Goal: Information Seeking & Learning: Find specific fact

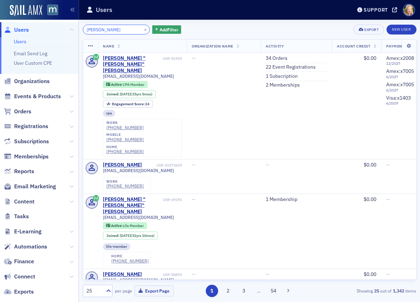
click at [107, 32] on input "[PERSON_NAME]" at bounding box center [116, 30] width 67 height 10
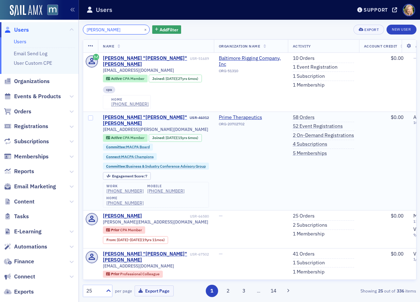
type input "[PERSON_NAME]"
click at [144, 114] on div "[PERSON_NAME] "[PERSON_NAME]" [PERSON_NAME]" at bounding box center [145, 120] width 85 height 12
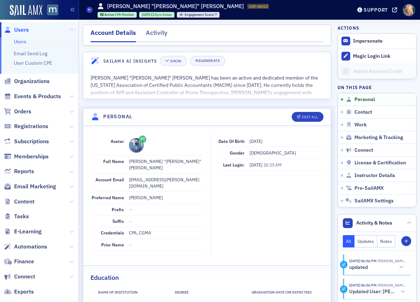
click at [23, 43] on link "Users" at bounding box center [20, 41] width 13 height 6
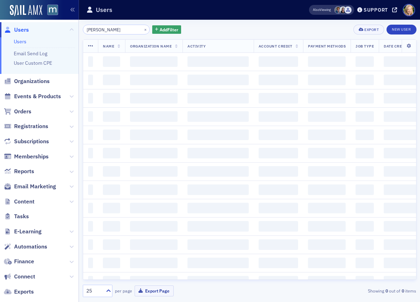
click at [105, 27] on input "[PERSON_NAME]" at bounding box center [116, 30] width 67 height 10
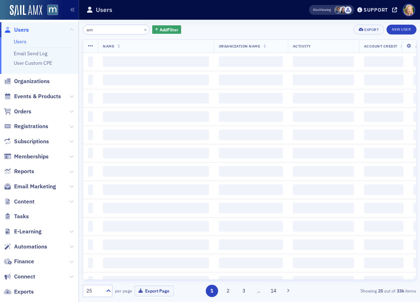
type input "a"
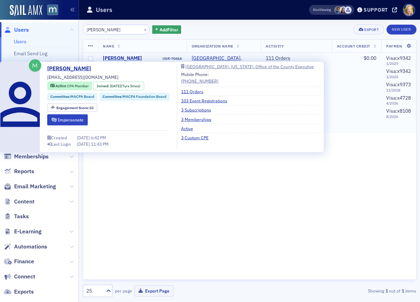
type input "[PERSON_NAME]"
click at [140, 57] on div "[PERSON_NAME]" at bounding box center [122, 58] width 39 height 6
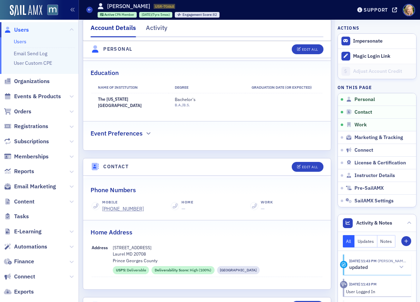
scroll to position [322, 0]
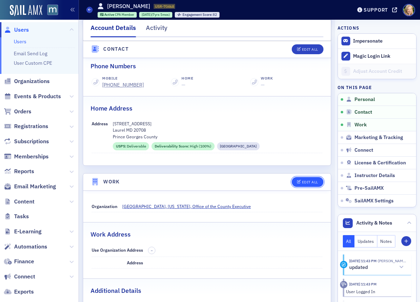
click at [307, 181] on div "Edit All" at bounding box center [310, 182] width 16 height 4
select select "US"
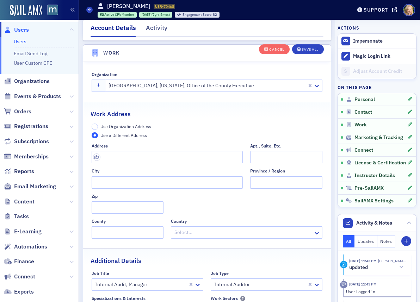
scroll to position [603, 0]
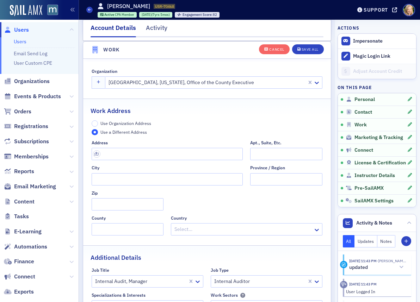
click at [160, 82] on div at bounding box center [207, 82] width 198 height 9
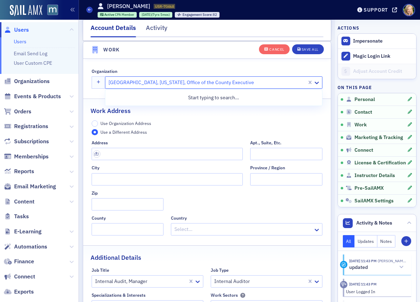
click at [160, 82] on div at bounding box center [207, 82] width 198 height 9
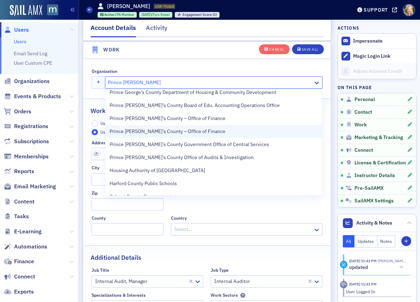
scroll to position [0, 0]
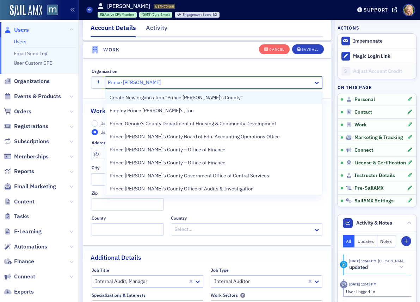
click at [234, 101] on div "Create New organization "Prince [PERSON_NAME]'s County"" at bounding box center [213, 97] width 208 height 7
type input "Prince [PERSON_NAME]'s County"
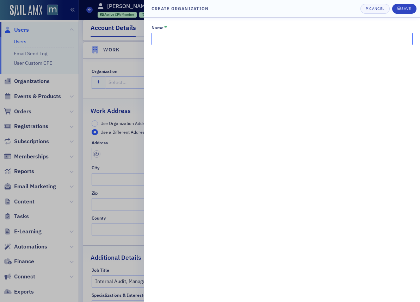
click at [228, 39] on input "Name *" at bounding box center [281, 39] width 261 height 12
type input "P"
paste input "03623391"
type input "03623391"
type input "Prince [PERSON_NAME]'s County"
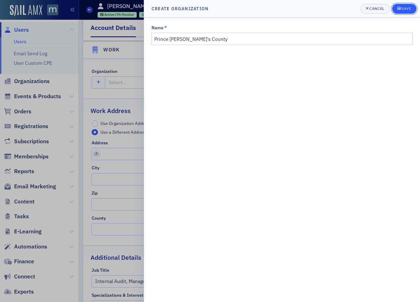
click at [358, 7] on div "Save" at bounding box center [406, 9] width 10 height 4
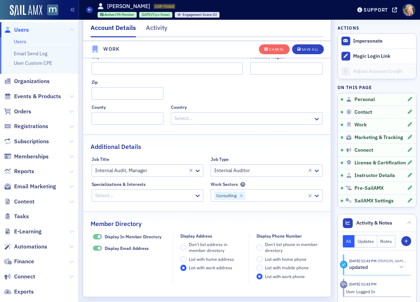
scroll to position [722, 0]
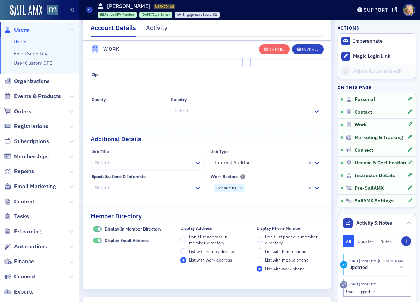
click at [174, 160] on div at bounding box center [143, 162] width 99 height 9
type input "Chief Administrative Officer"
click at [172, 177] on span "Create "Chief Administrative Officer"" at bounding box center [137, 177] width 82 height 7
click at [240, 185] on icon "Remove Consulting" at bounding box center [241, 187] width 5 height 5
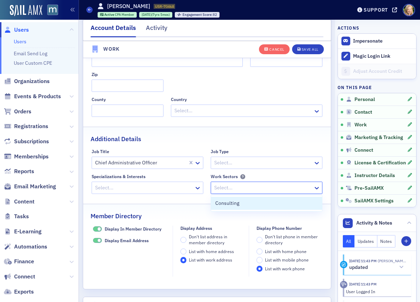
click at [240, 187] on div at bounding box center [262, 187] width 99 height 9
type input "gov"
click at [243, 204] on div "Government" at bounding box center [266, 203] width 102 height 7
click at [249, 142] on div "Additional Details" at bounding box center [206, 135] width 233 height 17
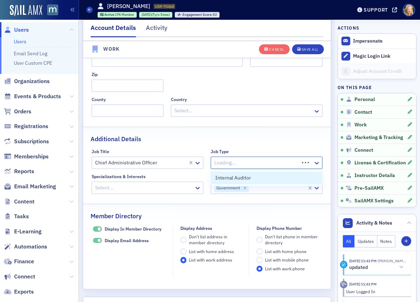
click at [245, 159] on div at bounding box center [255, 162] width 85 height 9
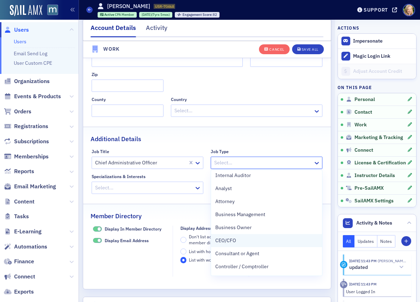
scroll to position [0, 0]
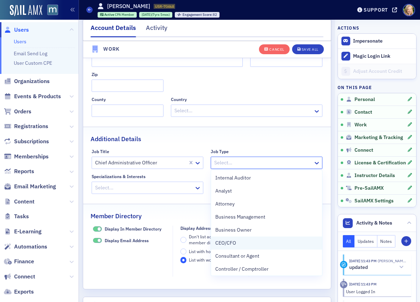
click at [249, 241] on div "CEO/CFO" at bounding box center [266, 242] width 102 height 7
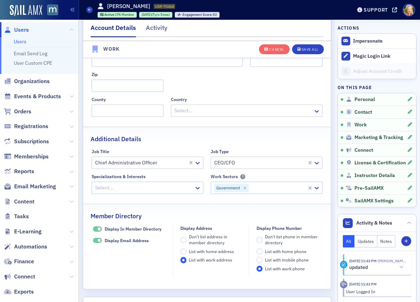
click at [233, 149] on div "Job Type" at bounding box center [266, 151] width 112 height 5
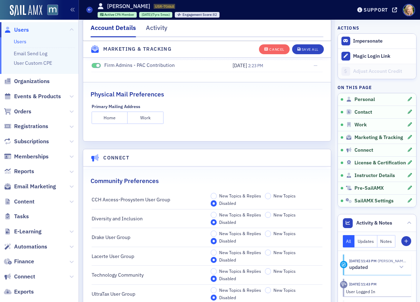
scroll to position [1193, 0]
click at [111, 124] on div "Home Work" at bounding box center [128, 118] width 72 height 12
click at [110, 116] on button "Home" at bounding box center [110, 118] width 36 height 12
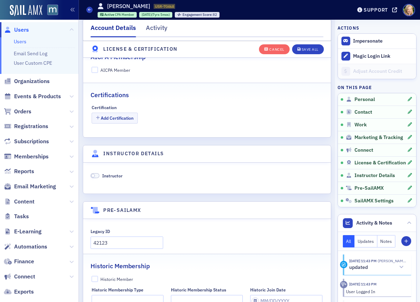
scroll to position [1752, 0]
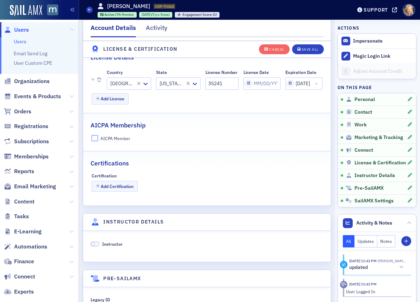
click at [96, 138] on input "AICPA Member" at bounding box center [95, 138] width 6 height 6
checkbox input "true"
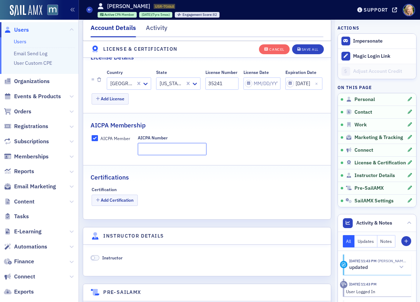
click at [156, 152] on input "AICPA Number" at bounding box center [172, 149] width 69 height 12
paste input "03623391"
type input "03623391"
click at [186, 188] on div "Certification" at bounding box center [207, 189] width 231 height 5
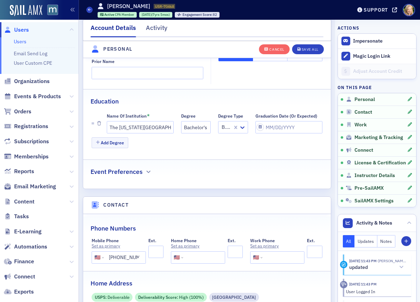
scroll to position [0, 0]
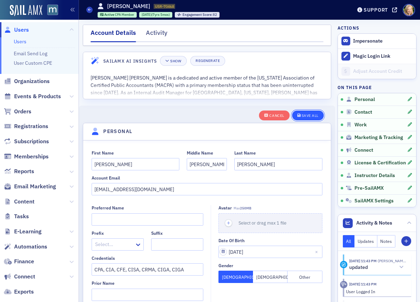
click at [309, 115] on div "Save All" at bounding box center [309, 116] width 17 height 4
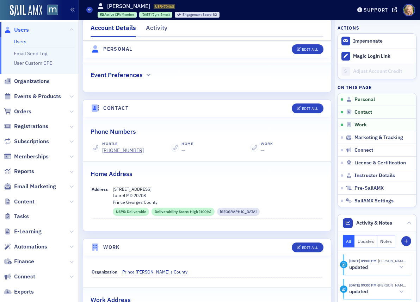
scroll to position [280, 0]
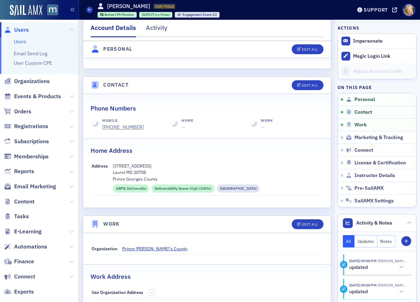
drag, startPoint x: 112, startPoint y: 165, endPoint x: 171, endPoint y: 164, distance: 59.5
click at [171, 164] on div "Address [STREET_ADDRESS] USPS : Deliverable Deliverability Score : High (100%) …" at bounding box center [207, 177] width 231 height 35
copy p "[STREET_ADDRESS]"
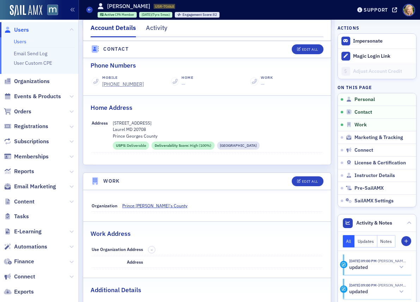
scroll to position [323, 0]
click at [117, 131] on p "Laurel MD 20708" at bounding box center [217, 129] width 209 height 6
copy p "Laurel"
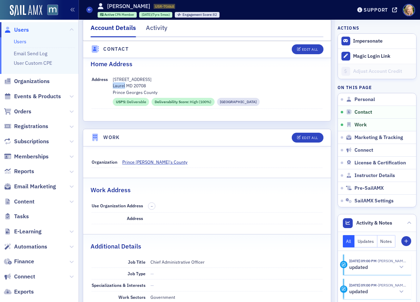
scroll to position [366, 0]
click at [141, 83] on p "Laurel MD 20708" at bounding box center [217, 86] width 209 height 6
copy p "20708"
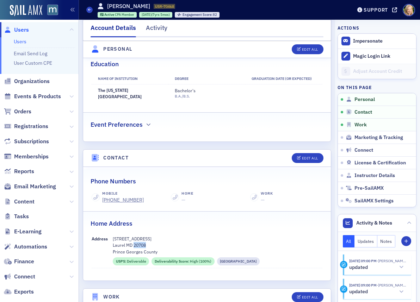
scroll to position [172, 0]
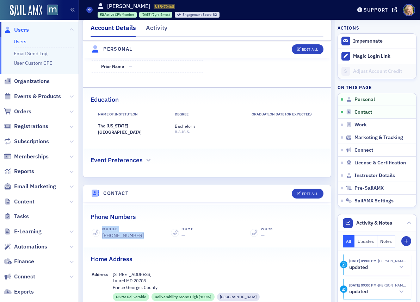
drag, startPoint x: 146, startPoint y: 233, endPoint x: 99, endPoint y: 233, distance: 47.9
click at [99, 233] on div "Mobile [PHONE_NUMBER]" at bounding box center [128, 232] width 72 height 13
click at [153, 229] on div "Mobile [PHONE_NUMBER]" at bounding box center [128, 232] width 72 height 13
drag, startPoint x: 143, startPoint y: 235, endPoint x: 102, endPoint y: 235, distance: 40.5
click at [102, 235] on div "Mobile [PHONE_NUMBER]" at bounding box center [128, 232] width 72 height 13
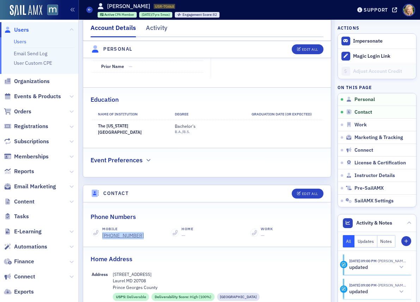
copy div "[PHONE_NUMBER]"
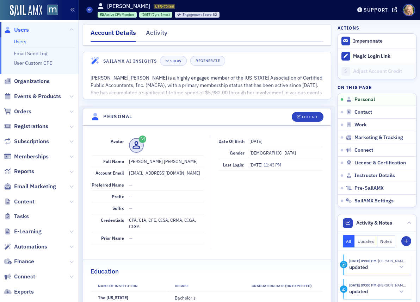
click at [180, 173] on dd "[EMAIL_ADDRESS][DOMAIN_NAME]" at bounding box center [166, 172] width 74 height 11
copy dd "[EMAIL_ADDRESS][DOMAIN_NAME]"
click at [16, 41] on link "Users" at bounding box center [20, 41] width 13 height 6
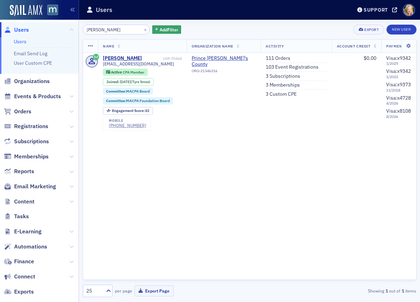
click at [104, 28] on input "[PERSON_NAME]" at bounding box center [116, 30] width 67 height 10
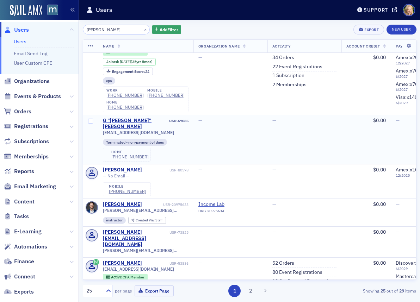
scroll to position [329, 0]
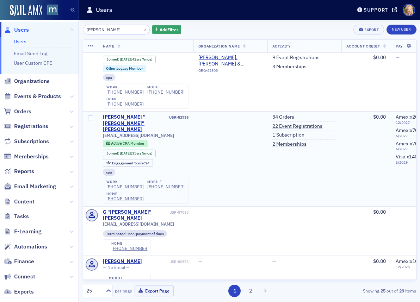
type input "[PERSON_NAME]"
click at [146, 114] on div "[PERSON_NAME] "[PERSON_NAME]" [PERSON_NAME]" at bounding box center [135, 123] width 65 height 19
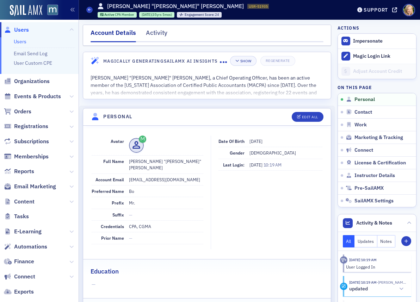
scroll to position [168, 0]
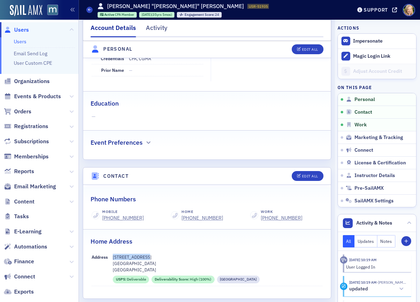
drag, startPoint x: 111, startPoint y: 249, endPoint x: 157, endPoint y: 249, distance: 46.1
click at [157, 251] on div "Address [STREET_ADDRESS] [GEOGRAPHIC_DATA] : Deliverable Deliverability Score :…" at bounding box center [207, 268] width 231 height 35
copy p "[STREET_ADDRESS]"
click at [125, 260] on p "[GEOGRAPHIC_DATA]" at bounding box center [217, 263] width 209 height 6
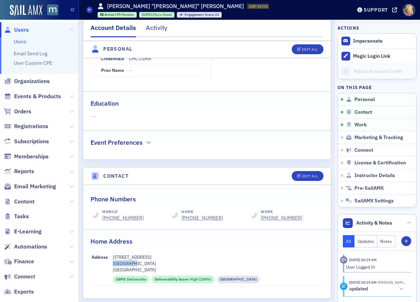
copy p "[GEOGRAPHIC_DATA]"
click at [159, 266] on p "[GEOGRAPHIC_DATA]" at bounding box center [217, 269] width 209 height 6
click at [143, 260] on p "[GEOGRAPHIC_DATA]" at bounding box center [217, 263] width 209 height 6
copy p "20854"
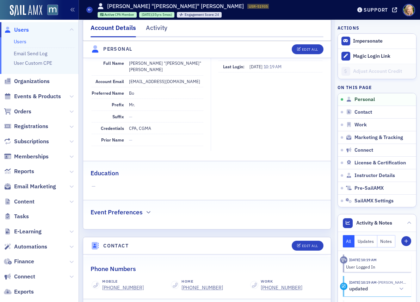
scroll to position [0, 0]
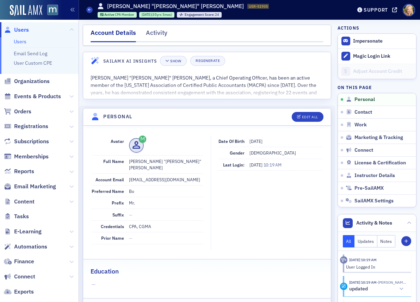
click at [143, 174] on dd "[EMAIL_ADDRESS][DOMAIN_NAME]" at bounding box center [166, 179] width 74 height 11
copy dd "[EMAIL_ADDRESS][DOMAIN_NAME]"
